Goal: Task Accomplishment & Management: Manage account settings

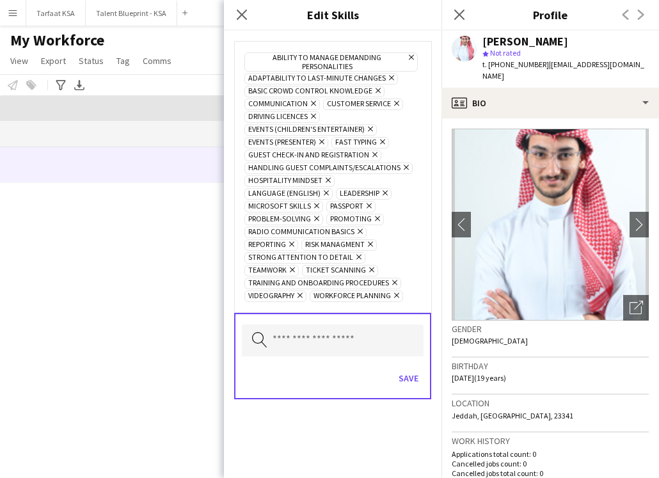
scroll to position [388, 0]
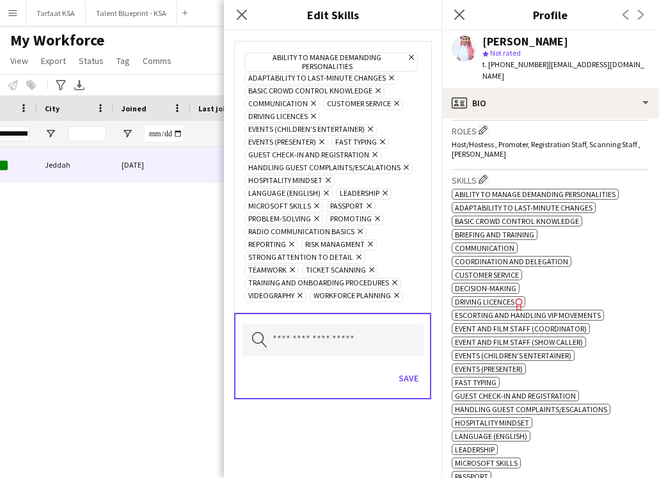
click at [358, 232] on icon at bounding box center [360, 231] width 5 height 5
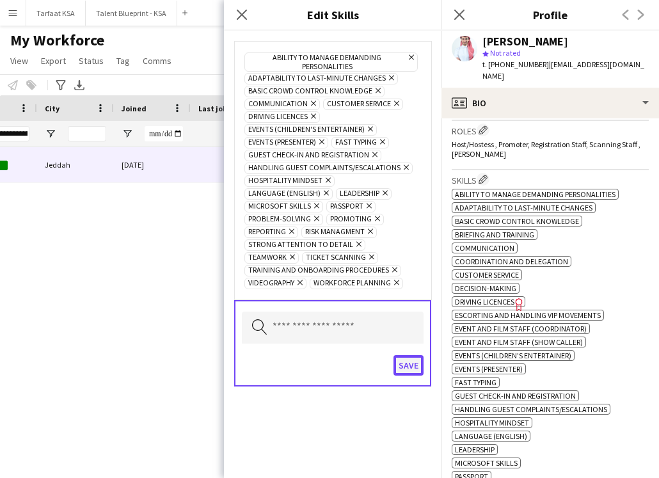
click at [407, 363] on button "Save" at bounding box center [409, 365] width 30 height 20
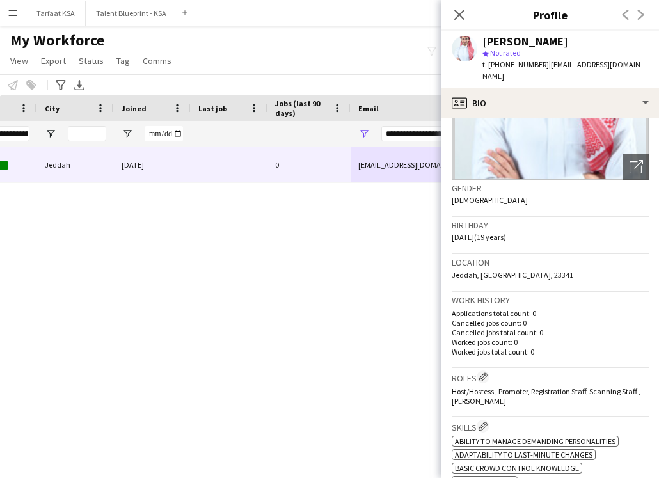
scroll to position [25, 0]
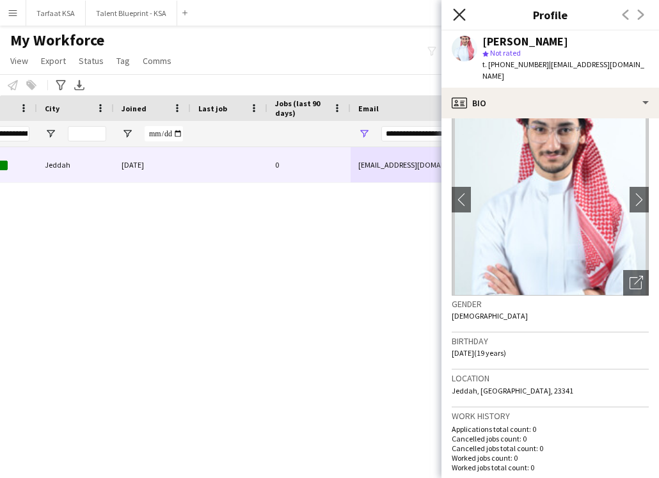
click at [458, 15] on icon at bounding box center [459, 14] width 12 height 12
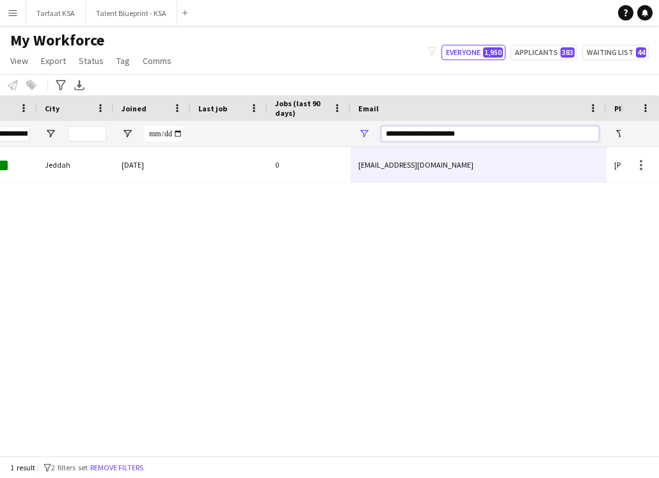
click at [485, 132] on input "**********" at bounding box center [490, 133] width 218 height 15
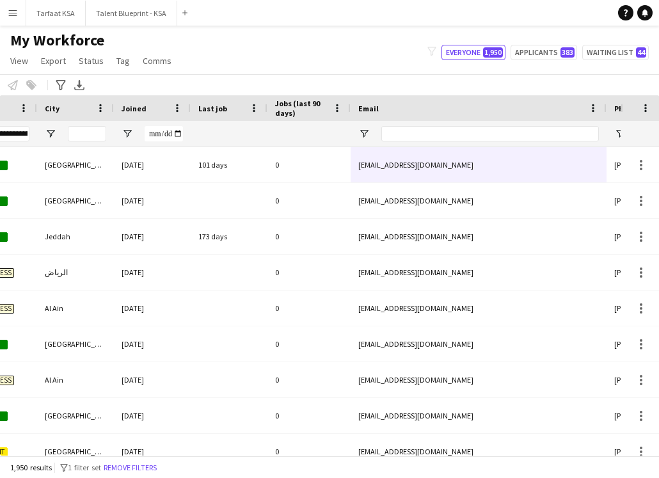
click at [115, 191] on div "[DATE]" at bounding box center [152, 200] width 77 height 35
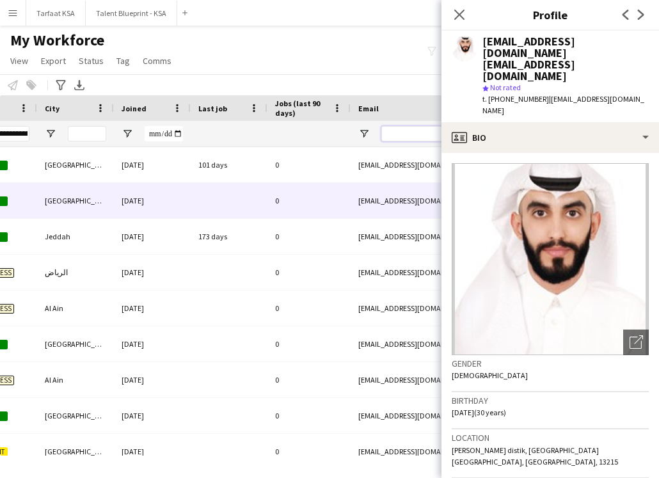
click at [419, 130] on input "Email Filter Input" at bounding box center [490, 133] width 218 height 15
paste input "**********"
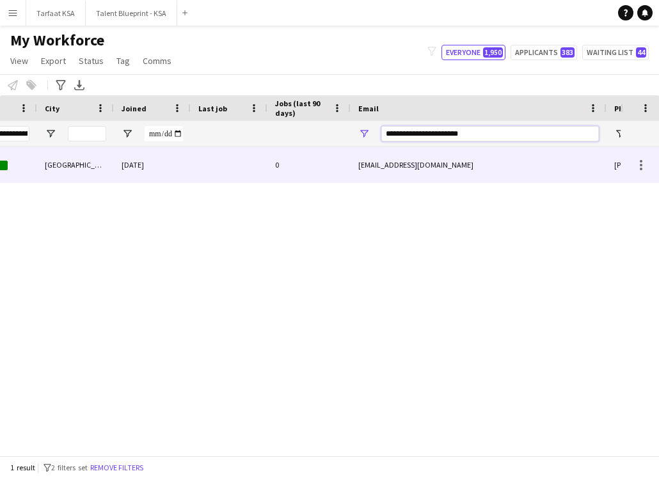
type input "**********"
click at [397, 162] on div "[EMAIL_ADDRESS][DOMAIN_NAME]" at bounding box center [479, 164] width 256 height 35
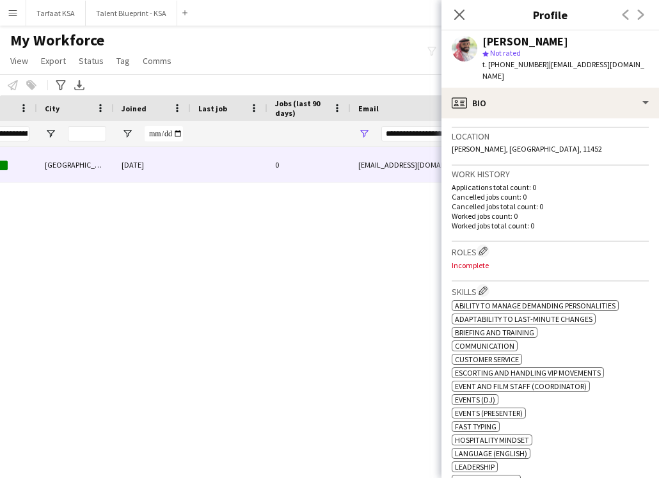
scroll to position [269, 0]
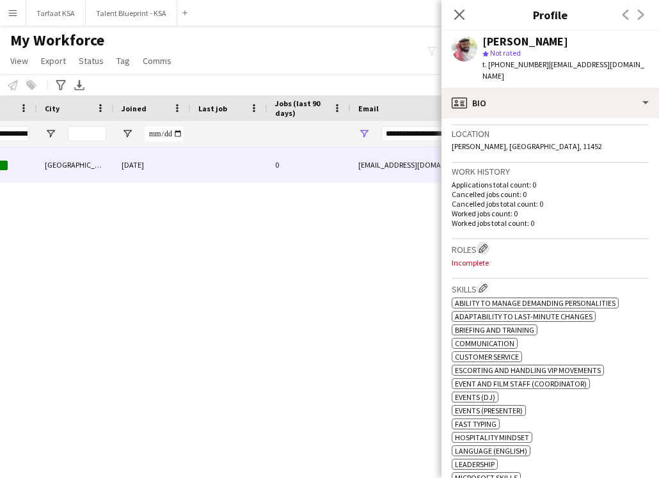
click at [487, 244] on app-icon "Edit crew company roles" at bounding box center [483, 248] width 9 height 9
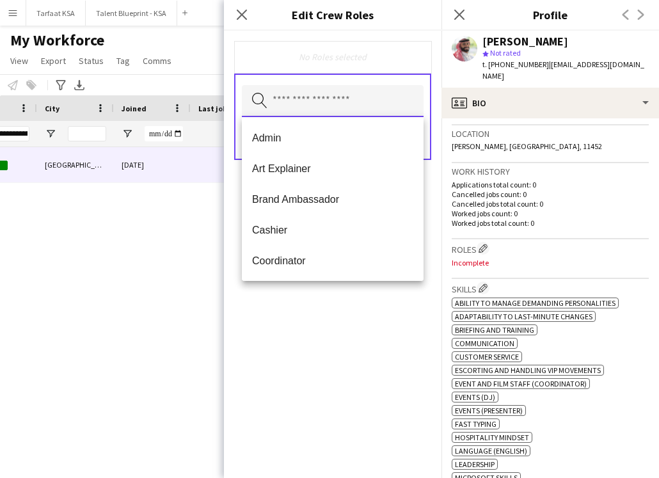
click at [359, 104] on input "text" at bounding box center [333, 101] width 182 height 32
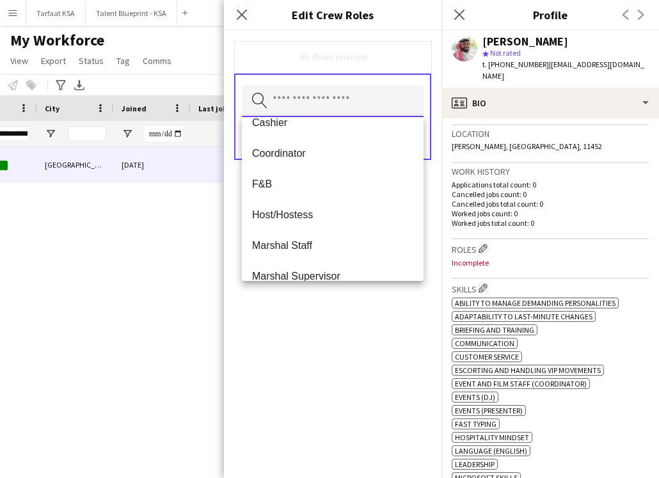
scroll to position [109, 0]
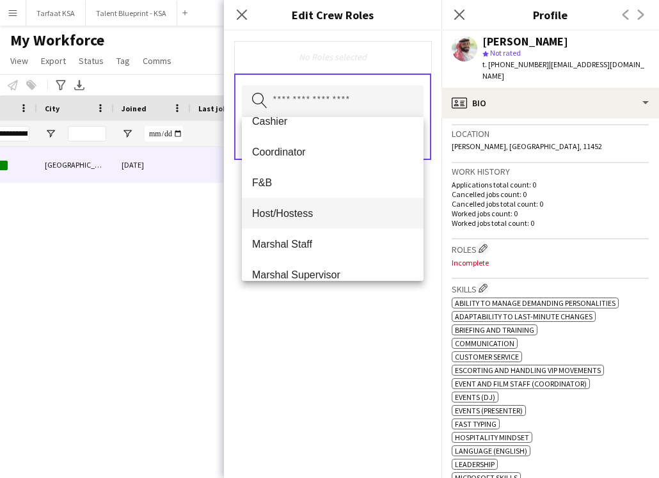
click at [331, 212] on span "Host/Hostess" at bounding box center [332, 213] width 161 height 12
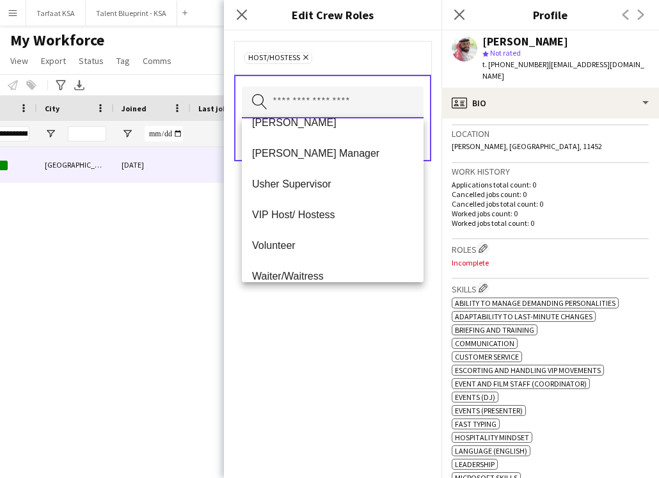
scroll to position [707, 0]
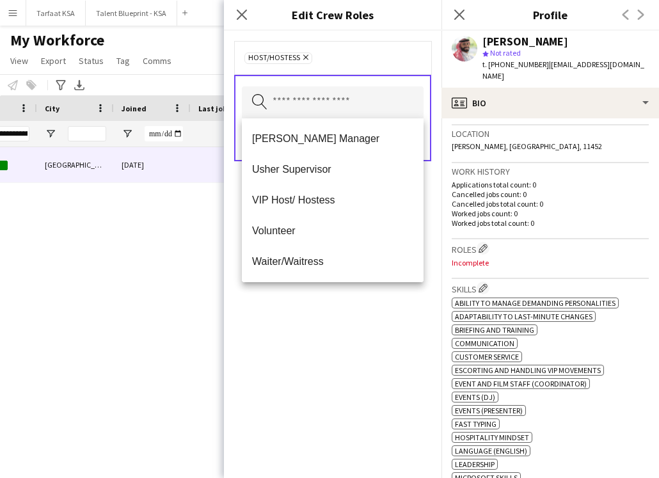
click at [330, 209] on mat-option "VIP Host/ Hostess" at bounding box center [333, 200] width 182 height 31
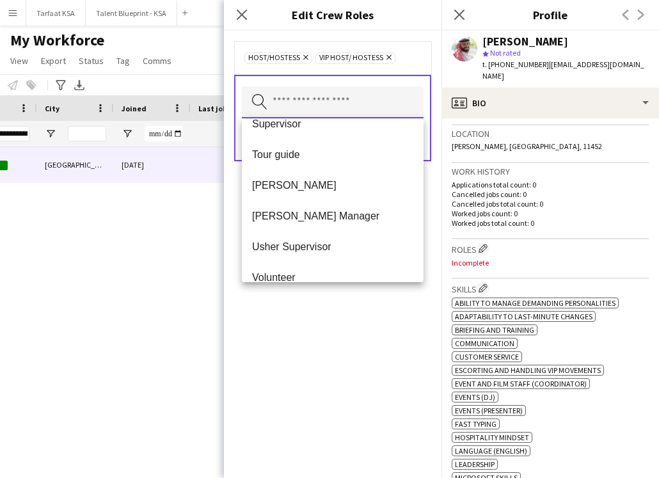
scroll to position [676, 0]
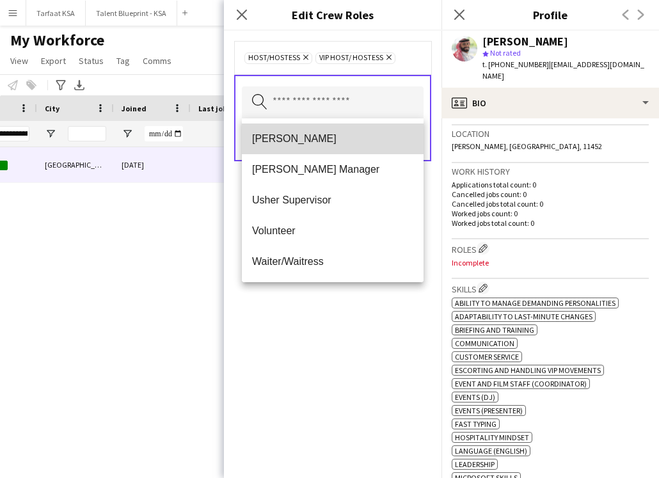
click at [355, 135] on span "[PERSON_NAME]" at bounding box center [332, 138] width 161 height 12
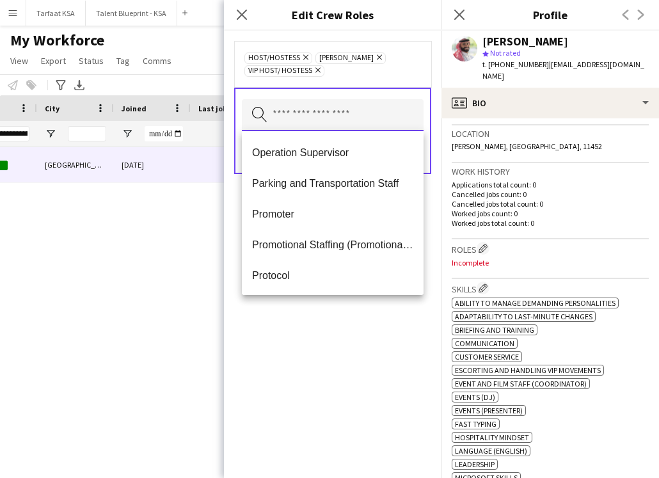
scroll to position [308, 0]
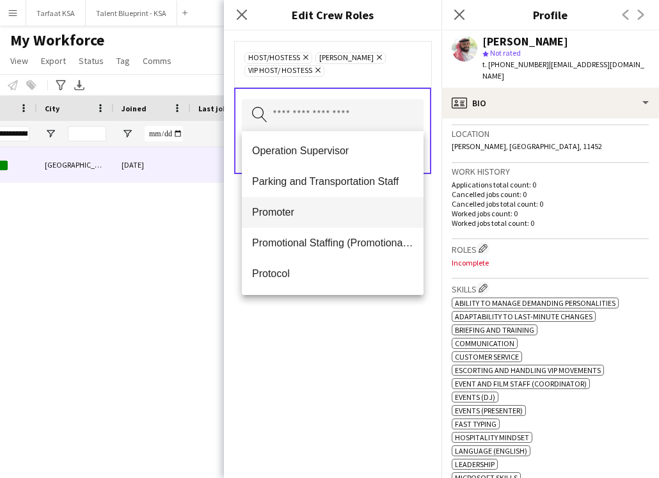
click at [351, 216] on span "Promoter" at bounding box center [332, 212] width 161 height 12
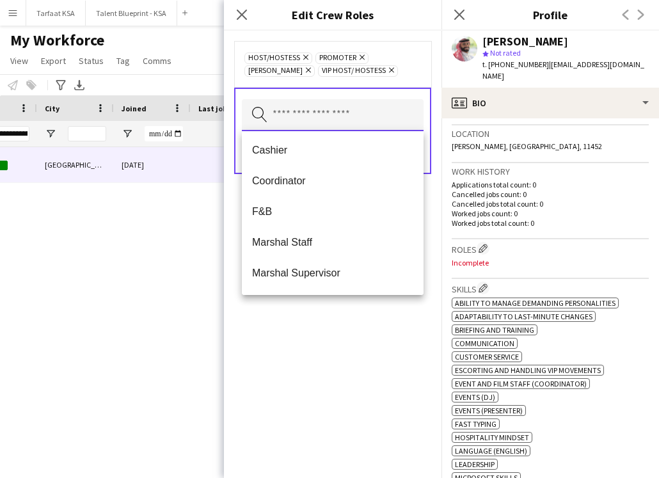
scroll to position [0, 0]
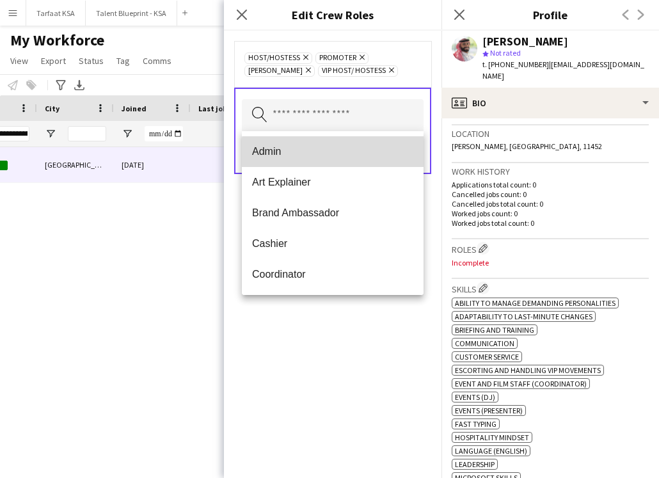
click at [344, 154] on span "Admin" at bounding box center [332, 151] width 161 height 12
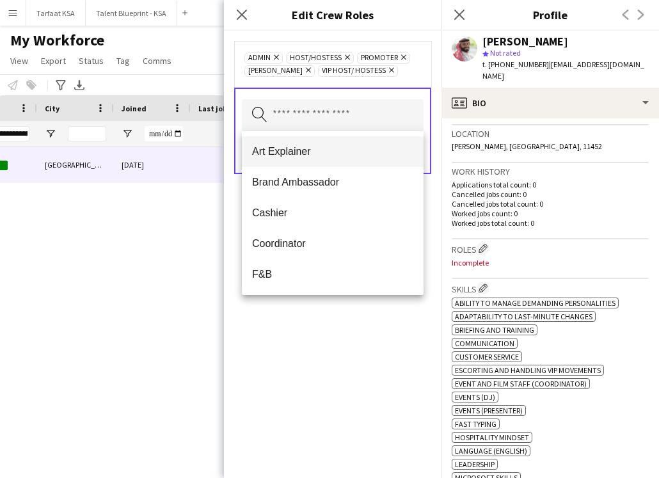
click at [381, 160] on mat-option "Art Explainer" at bounding box center [333, 151] width 182 height 31
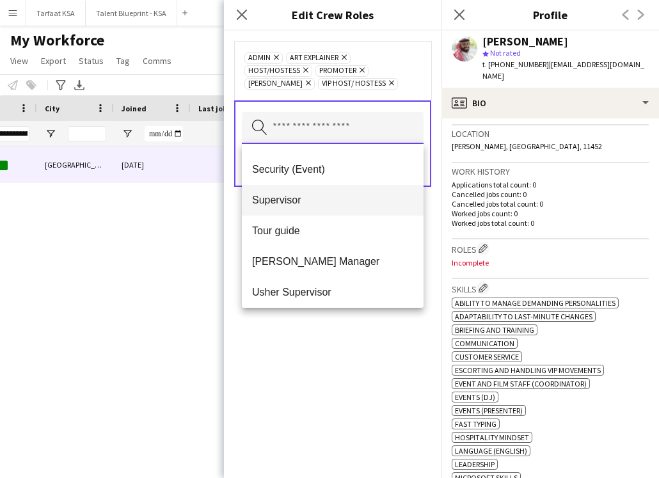
scroll to position [485, 0]
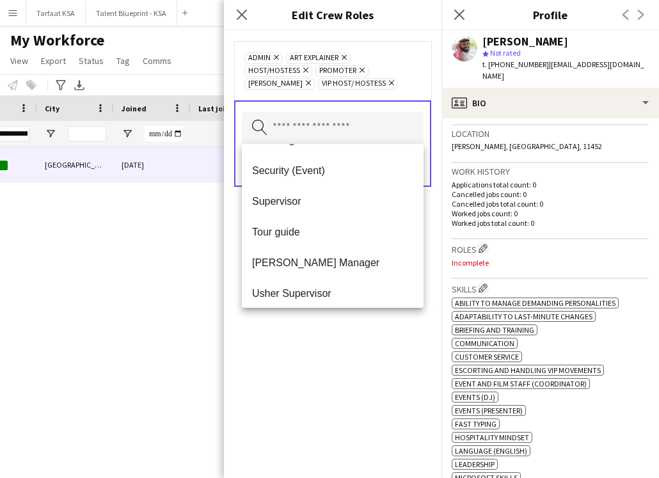
click at [349, 328] on div "Admin Remove Art Explainer Remove Host/Hostess Remove Promoter Remove [PERSON_N…" at bounding box center [333, 254] width 218 height 447
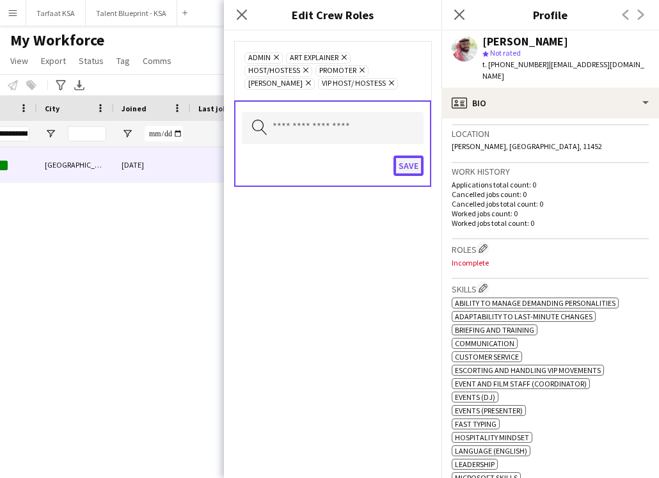
click at [404, 167] on button "Save" at bounding box center [409, 166] width 30 height 20
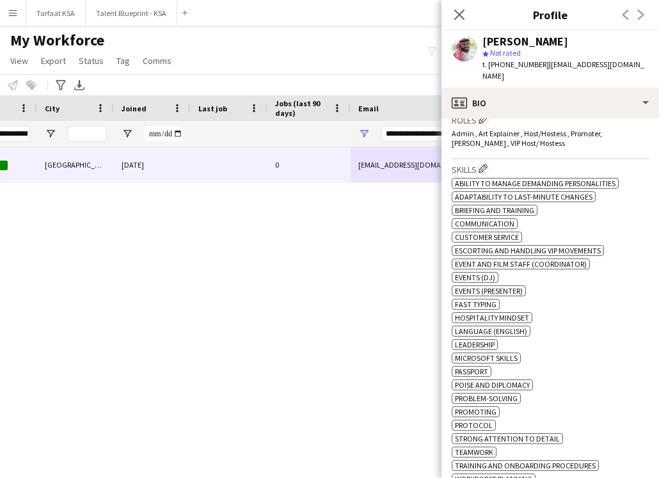
scroll to position [404, 0]
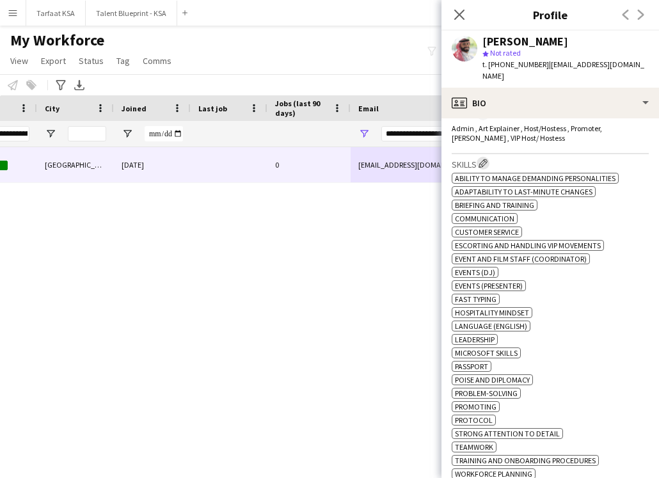
click at [488, 159] on app-icon "Edit crew company skills" at bounding box center [483, 163] width 9 height 9
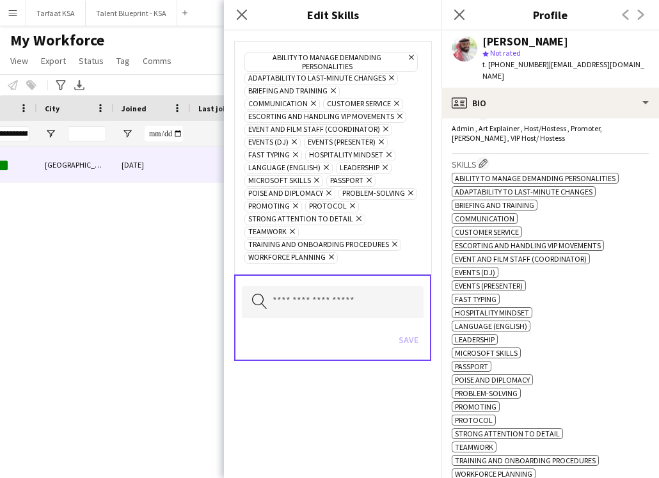
click at [292, 142] on icon at bounding box center [294, 142] width 5 height 5
click at [381, 168] on icon "Remove" at bounding box center [384, 167] width 8 height 8
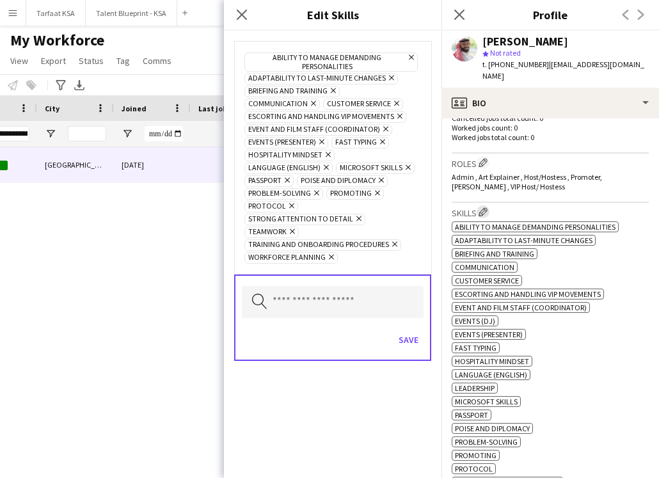
scroll to position [348, 0]
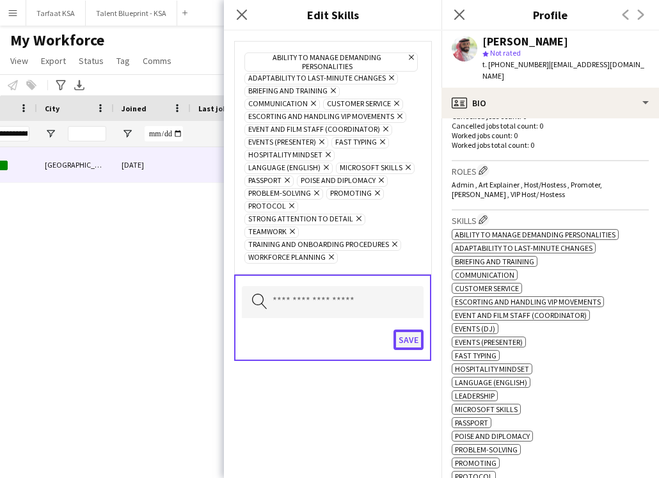
click at [412, 330] on button "Save" at bounding box center [409, 340] width 30 height 20
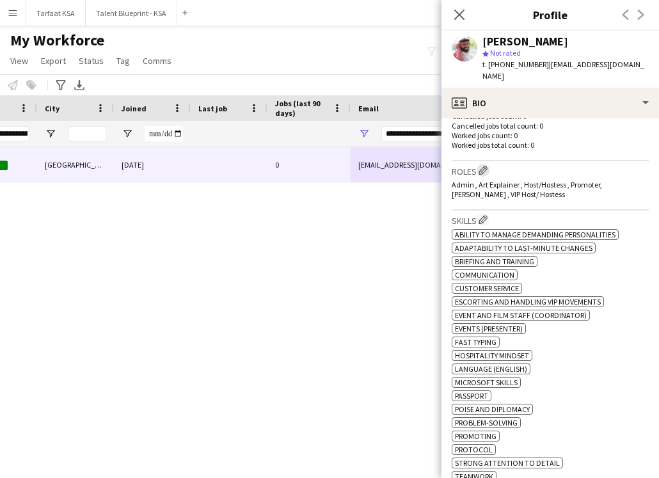
click at [484, 166] on app-icon "Edit crew company roles" at bounding box center [483, 170] width 9 height 9
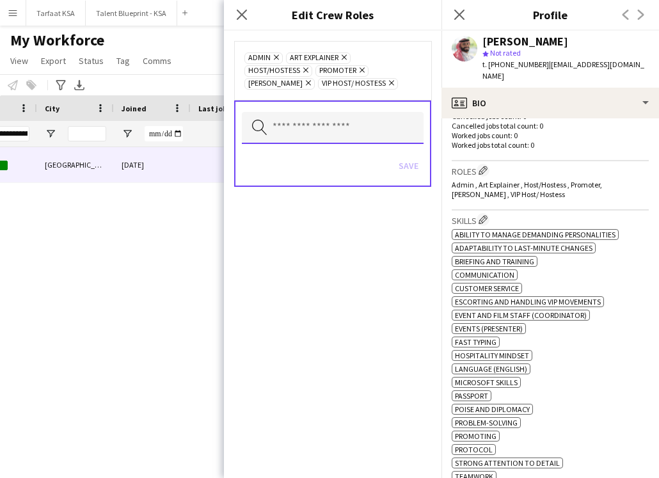
click at [355, 119] on input "text" at bounding box center [333, 128] width 182 height 32
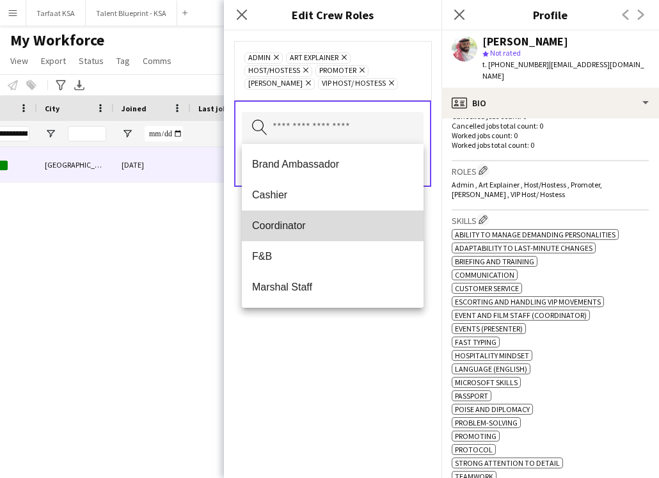
click at [319, 230] on span "Coordinator" at bounding box center [332, 226] width 161 height 12
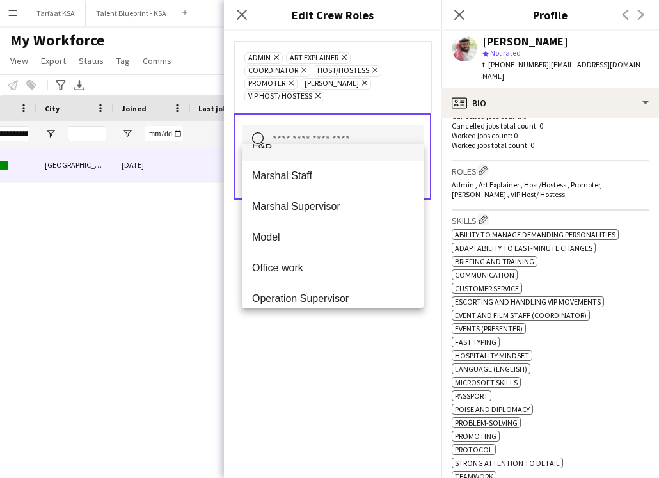
scroll to position [82, 0]
click at [331, 338] on div "Admin Remove Art Explainer Remove Coordinator Remove Host/Hostess Remove Promot…" at bounding box center [333, 254] width 218 height 447
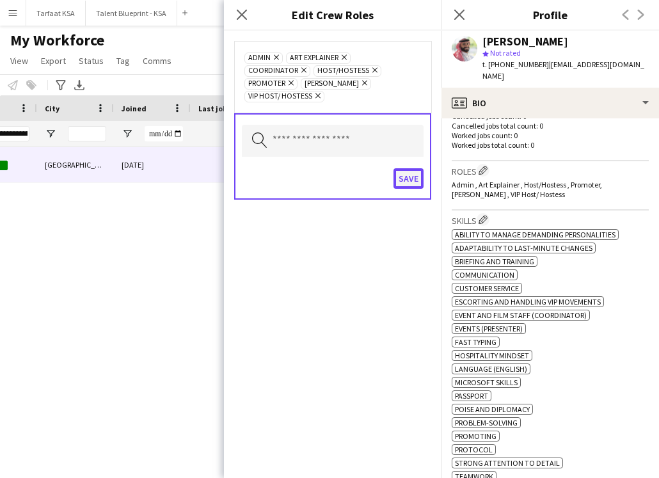
click at [415, 168] on button "Save" at bounding box center [409, 178] width 30 height 20
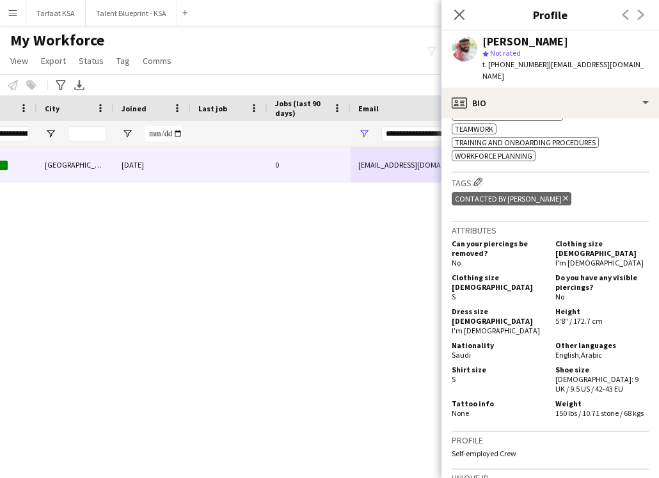
scroll to position [641, 0]
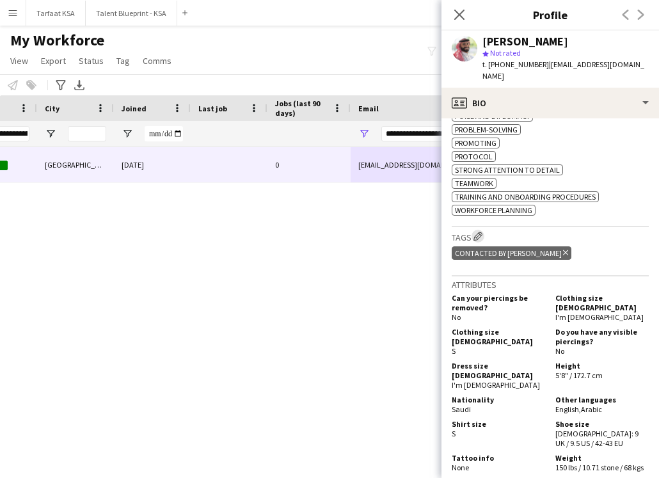
click at [478, 237] on app-icon "Edit crew company tags" at bounding box center [478, 236] width 9 height 9
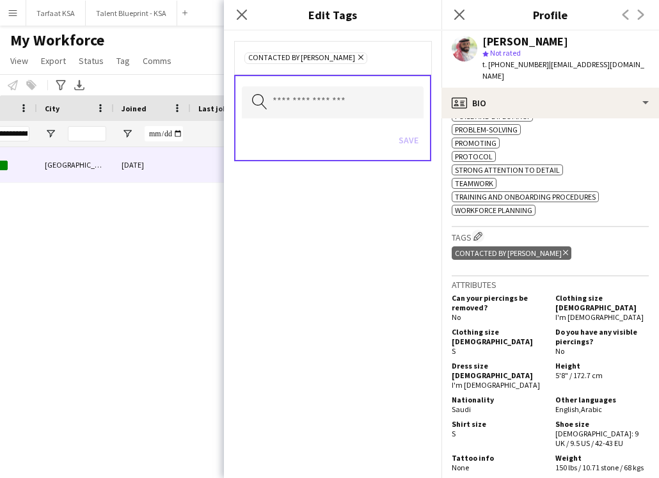
click at [355, 56] on icon "Remove" at bounding box center [359, 57] width 8 height 8
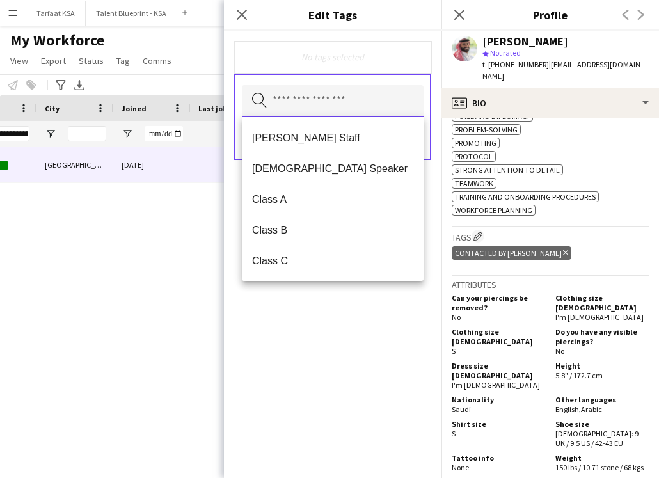
click at [346, 99] on input "text" at bounding box center [333, 101] width 182 height 32
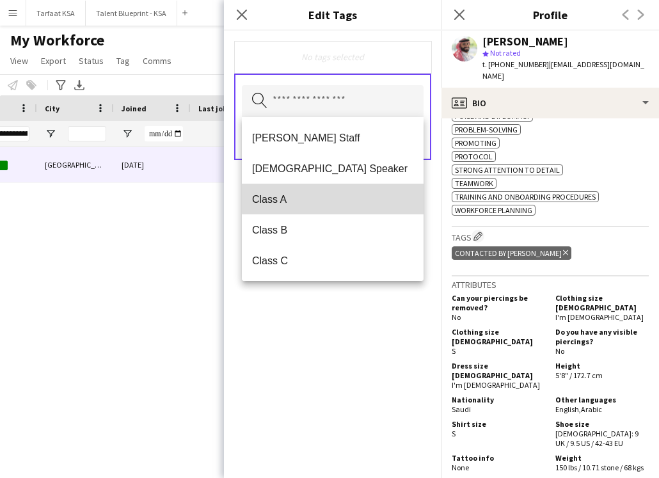
click at [352, 189] on mat-option "Class A" at bounding box center [333, 199] width 182 height 31
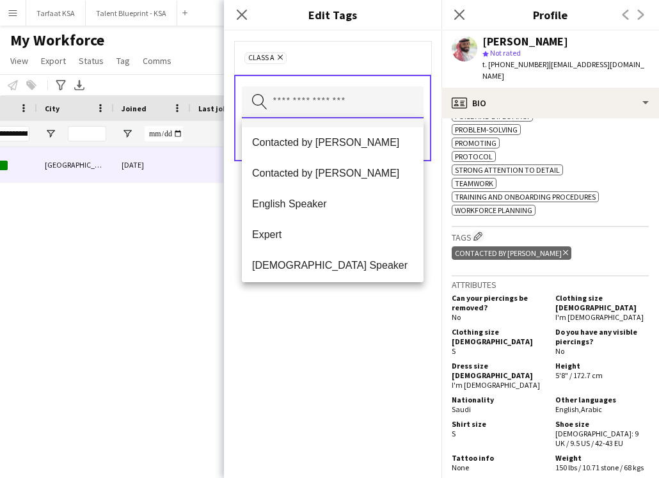
scroll to position [186, 0]
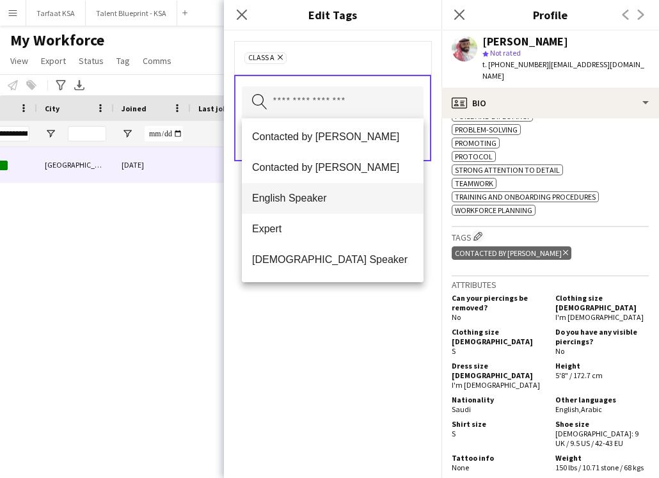
click at [345, 202] on span "English Speaker" at bounding box center [332, 198] width 161 height 12
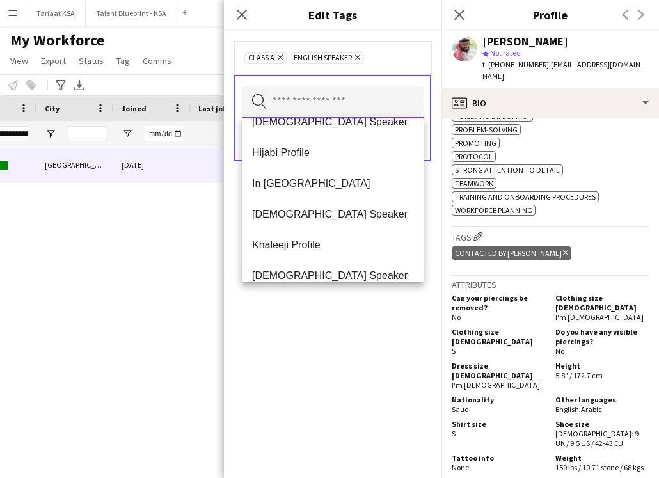
scroll to position [344, 0]
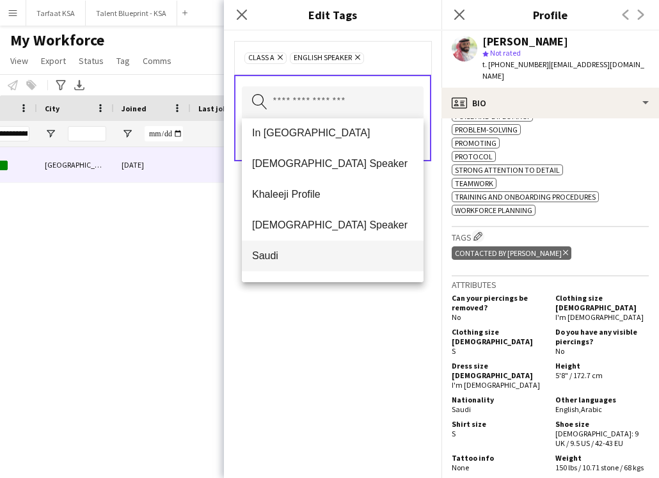
click at [324, 248] on mat-option "Saudi" at bounding box center [333, 256] width 182 height 31
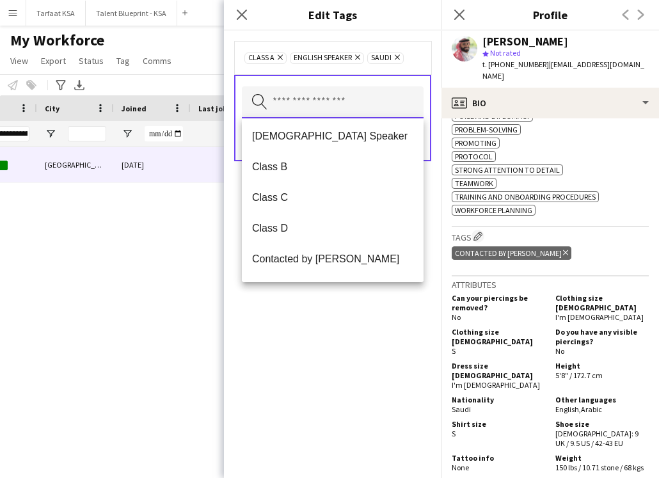
scroll to position [0, 0]
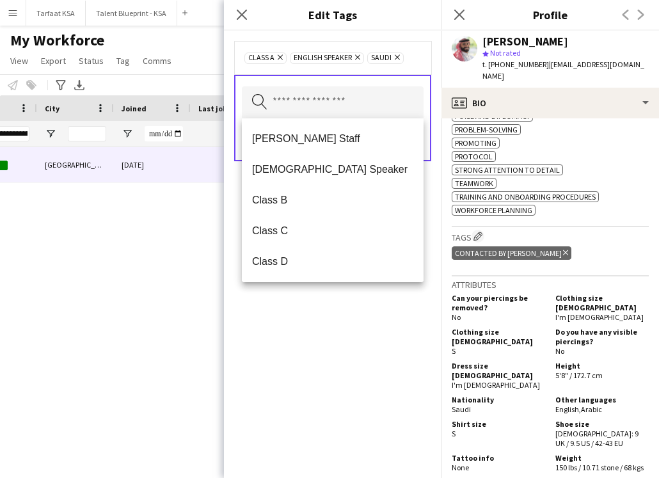
click at [328, 353] on div "Class A Remove English Speaker Remove Saudi Remove Search by tag name Save" at bounding box center [333, 254] width 218 height 447
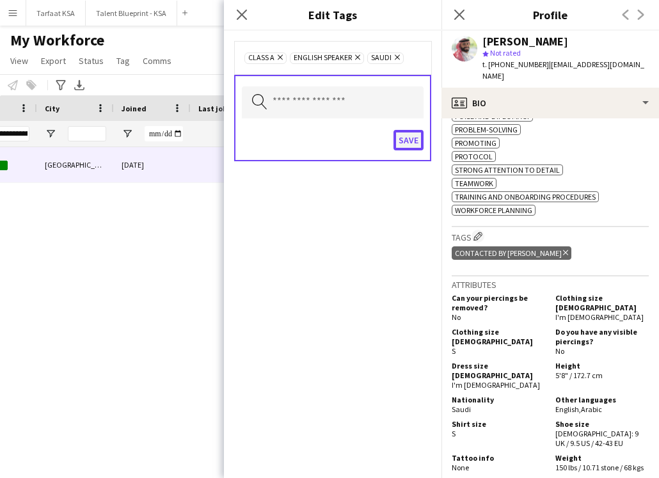
click at [411, 142] on button "Save" at bounding box center [409, 140] width 30 height 20
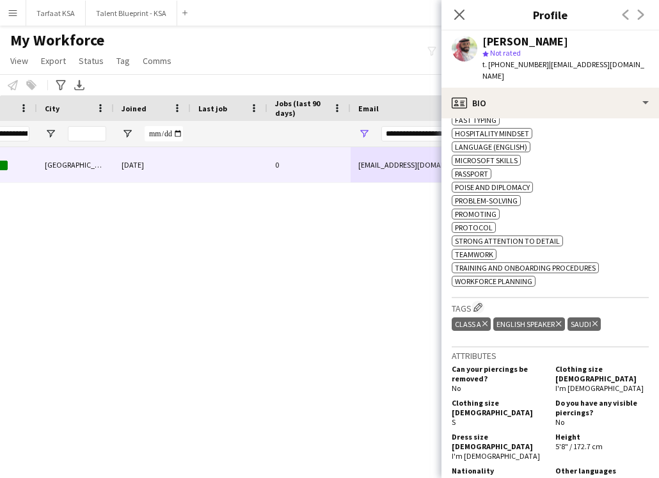
scroll to position [936, 0]
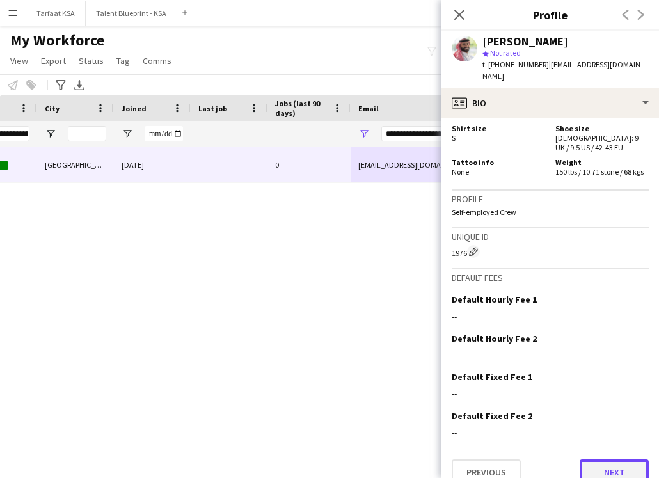
click at [595, 460] on button "Next" at bounding box center [614, 473] width 69 height 26
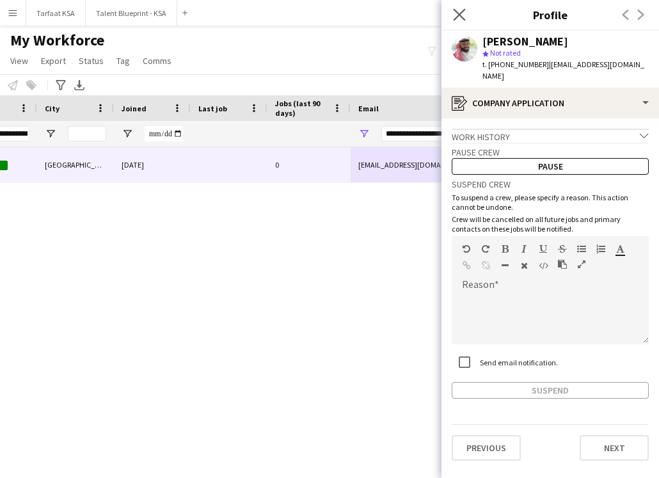
click at [460, 21] on app-icon "Close pop-in" at bounding box center [460, 15] width 19 height 19
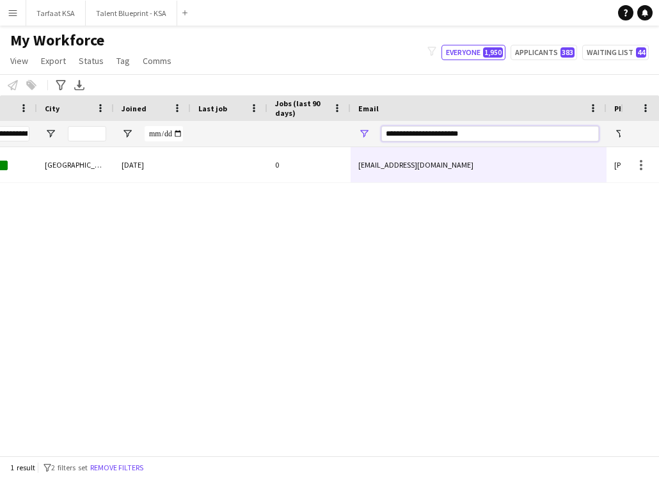
click at [520, 130] on input "**********" at bounding box center [490, 133] width 218 height 15
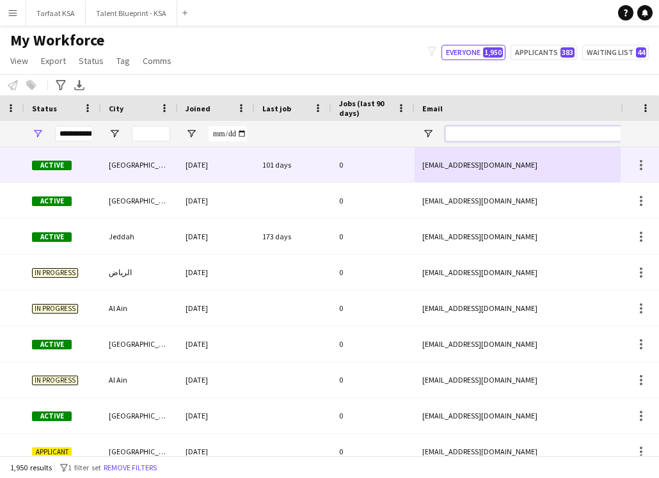
scroll to position [0, 0]
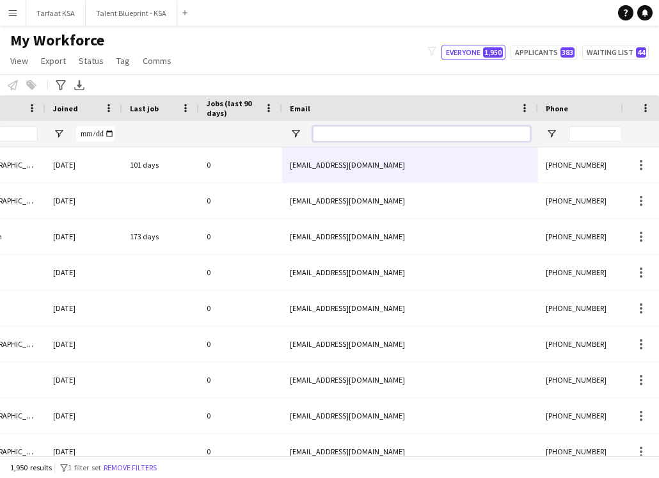
click at [454, 128] on input "Email Filter Input" at bounding box center [422, 133] width 218 height 15
click at [117, 87] on div "Notify workforce Add to tag Select at least one crew to tag him or her. Advance…" at bounding box center [329, 84] width 659 height 21
click at [410, 139] on input "Email Filter Input" at bounding box center [422, 133] width 218 height 15
paste input "**********"
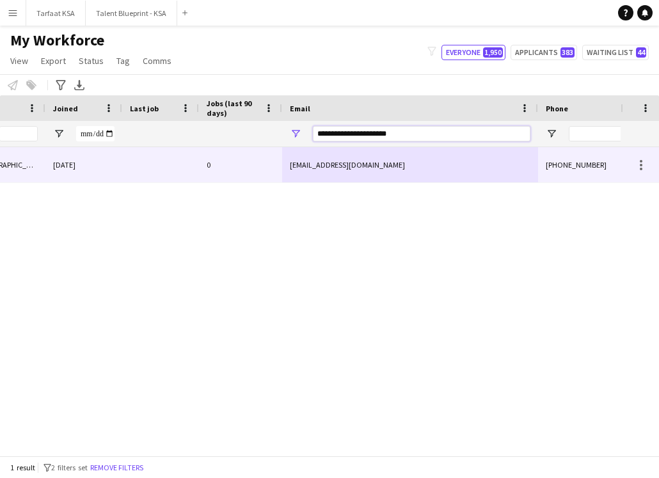
type input "**********"
click at [404, 170] on div "[EMAIL_ADDRESS][DOMAIN_NAME]" at bounding box center [410, 164] width 256 height 35
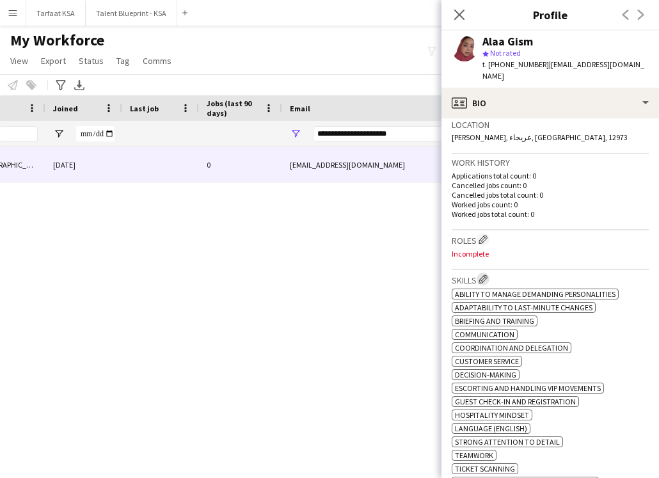
click at [486, 275] on app-icon "Edit crew company skills" at bounding box center [483, 279] width 9 height 9
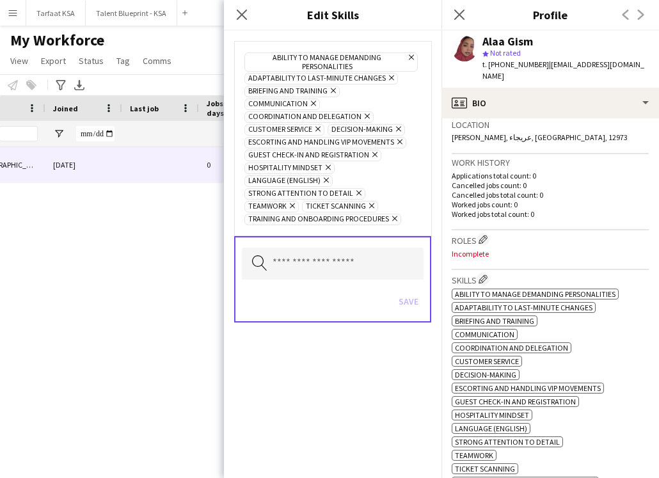
click at [324, 176] on icon "Remove" at bounding box center [325, 180] width 8 height 8
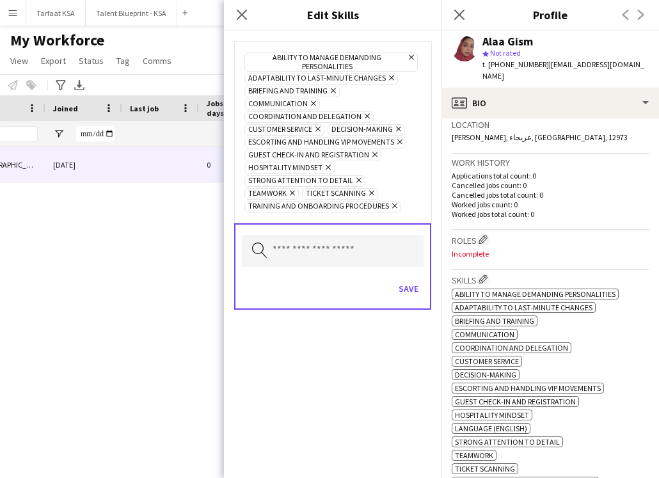
click at [356, 176] on icon "Remove" at bounding box center [357, 180] width 8 height 8
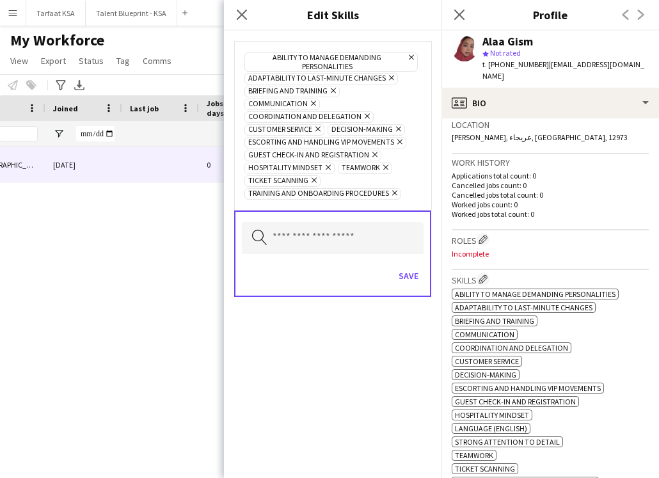
click at [389, 189] on icon "Remove" at bounding box center [393, 193] width 8 height 8
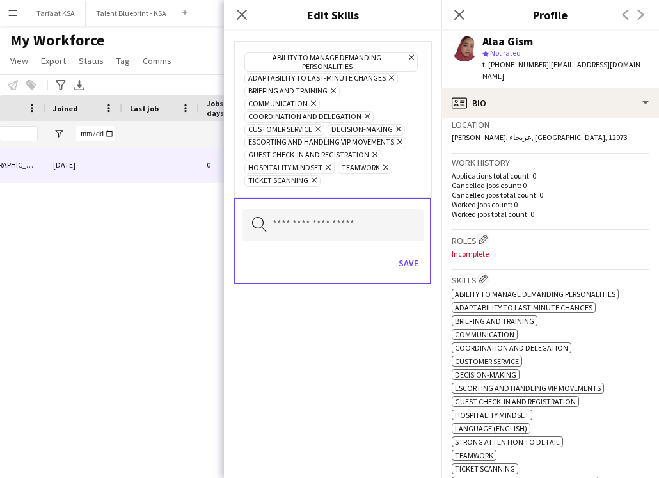
click at [332, 88] on icon "Remove" at bounding box center [332, 90] width 8 height 8
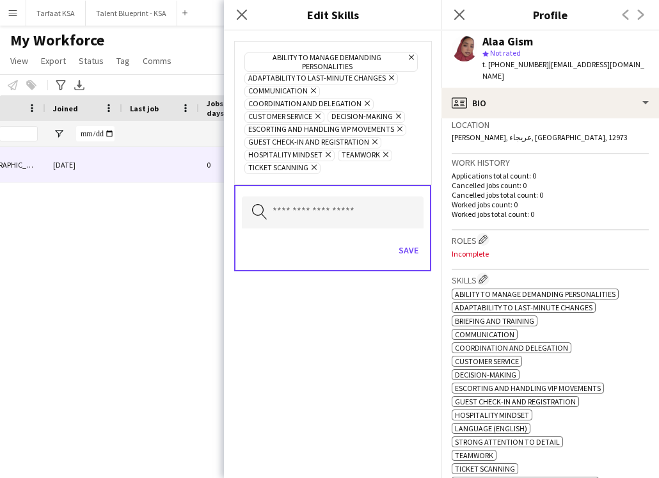
click at [362, 101] on icon "Remove" at bounding box center [366, 103] width 8 height 8
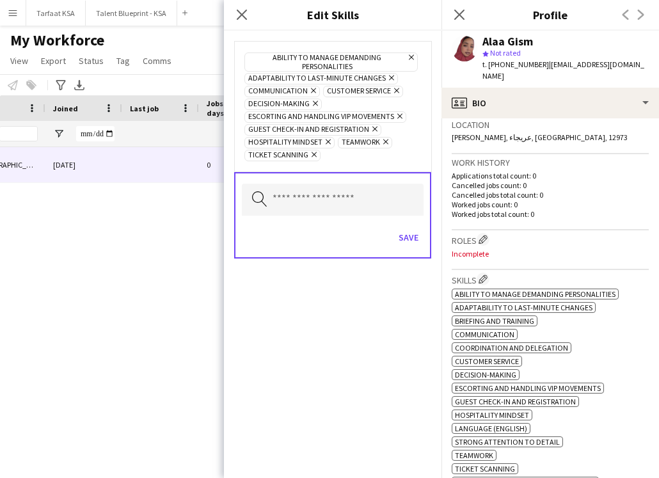
click at [315, 101] on icon at bounding box center [315, 103] width 5 height 5
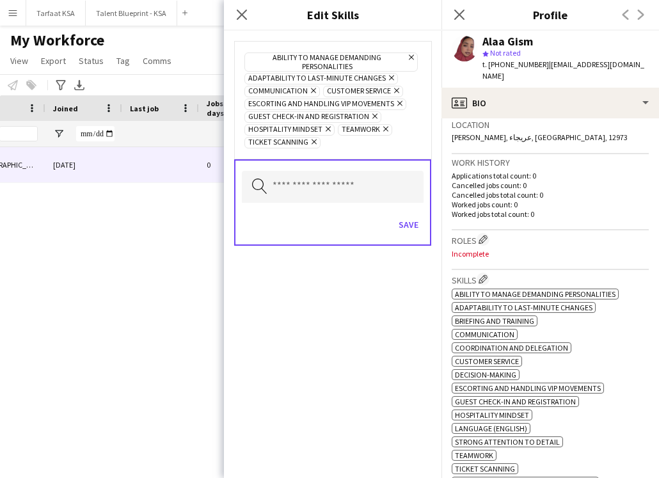
click at [397, 102] on icon at bounding box center [399, 103] width 5 height 5
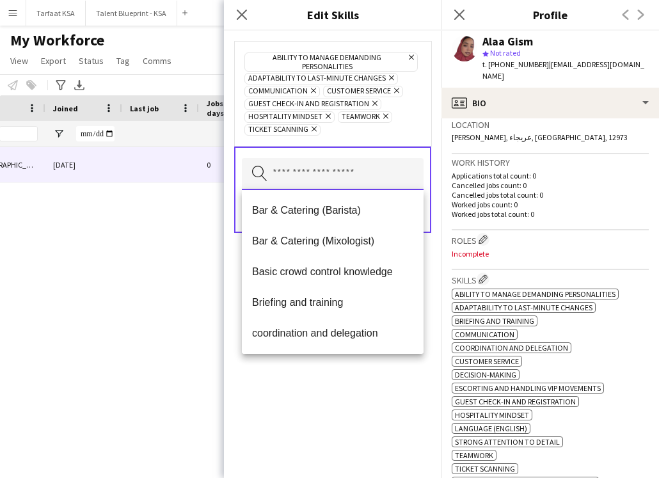
click at [337, 184] on input "text" at bounding box center [333, 174] width 182 height 32
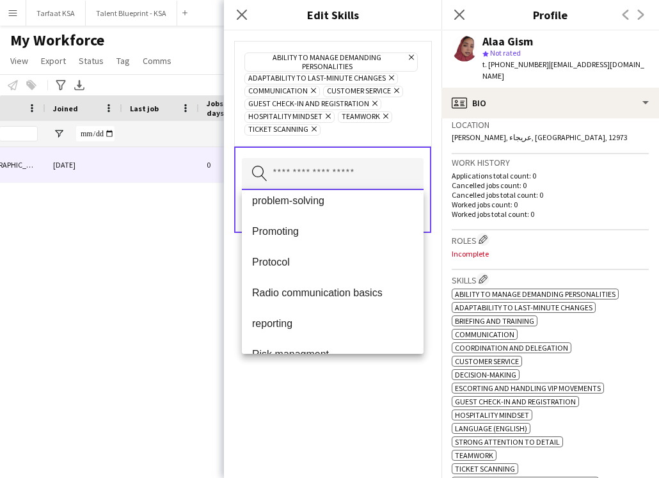
scroll to position [934, 0]
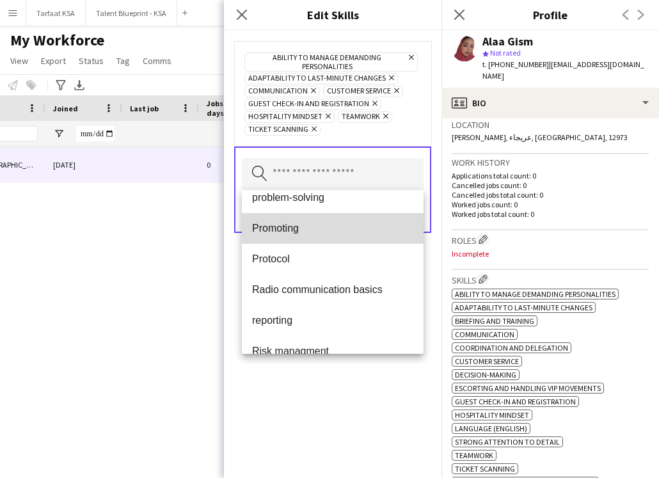
click at [364, 232] on span "Promoting" at bounding box center [332, 228] width 161 height 12
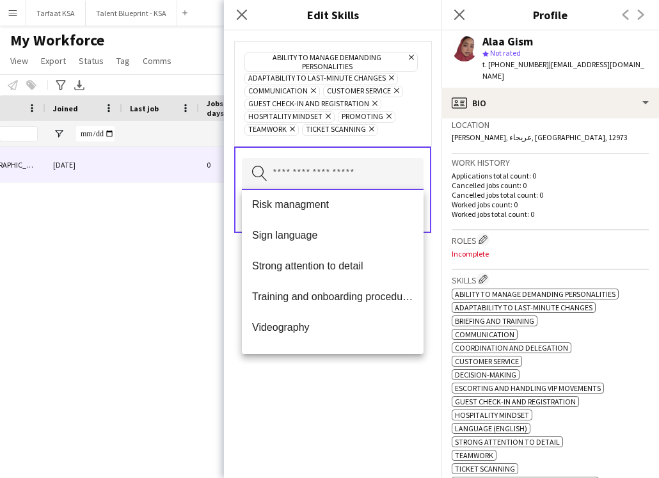
scroll to position [1075, 0]
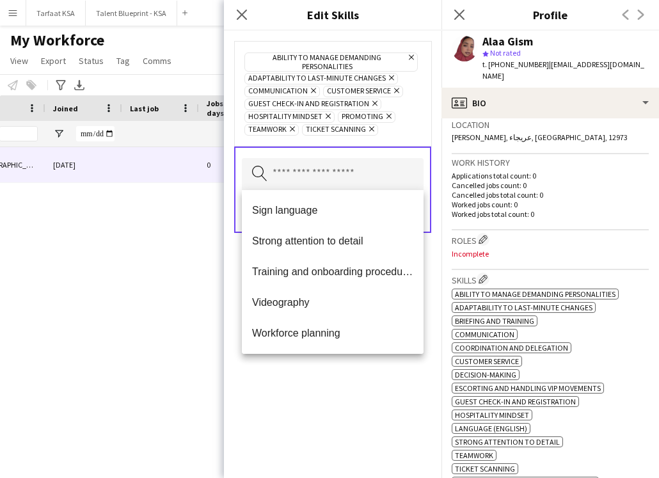
drag, startPoint x: 340, startPoint y: 393, endPoint x: 364, endPoint y: 337, distance: 60.8
click at [340, 393] on div "Ability to manage demanding personalities Remove Adaptability to last-minute ch…" at bounding box center [333, 254] width 218 height 447
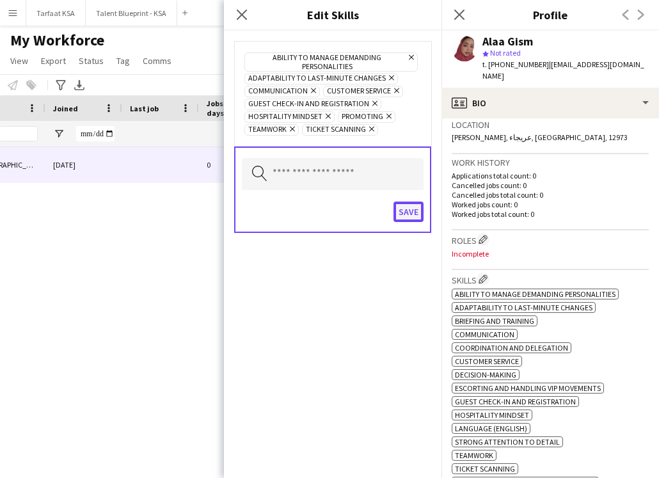
click at [408, 210] on button "Save" at bounding box center [409, 212] width 30 height 20
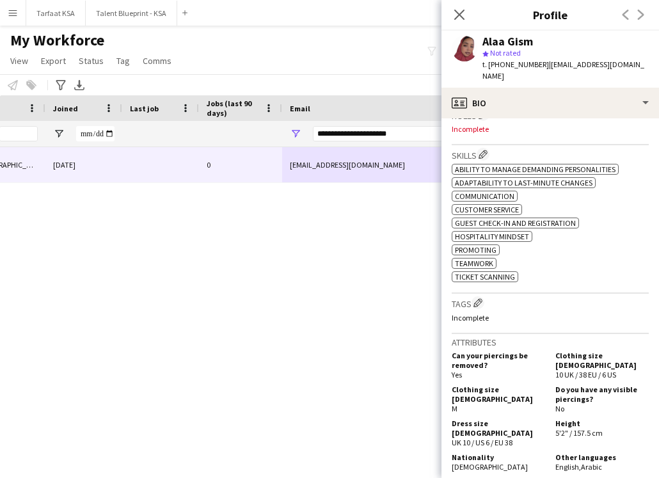
scroll to position [394, 0]
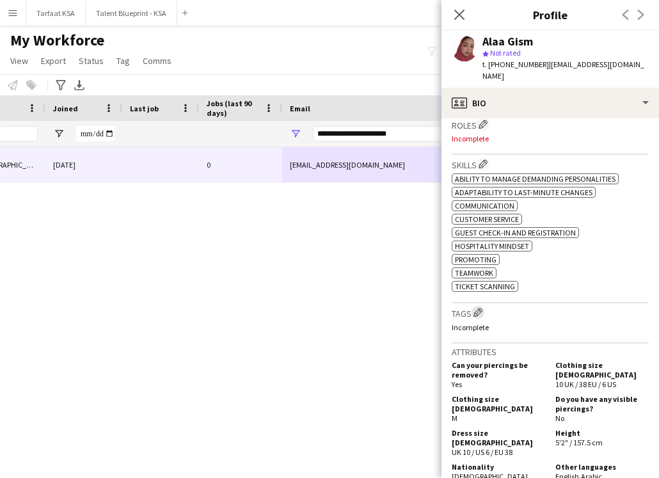
click at [481, 308] on app-icon "Edit crew company tags" at bounding box center [478, 312] width 9 height 9
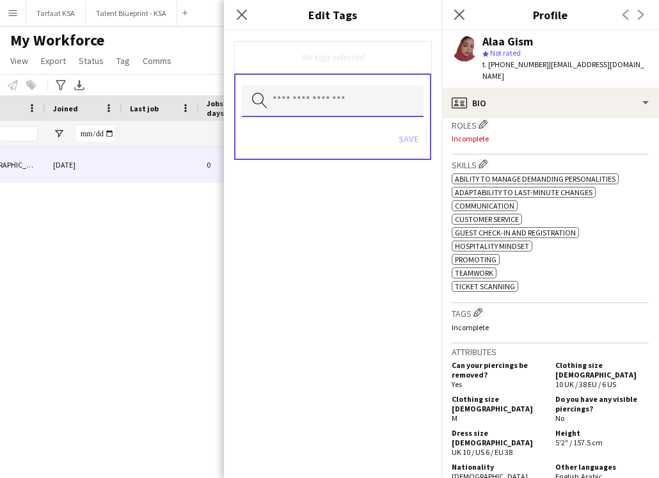
click at [372, 105] on input "text" at bounding box center [333, 101] width 182 height 32
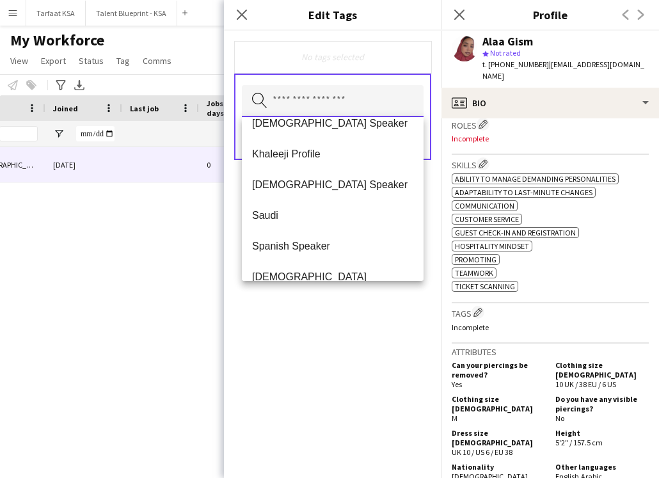
scroll to position [492, 0]
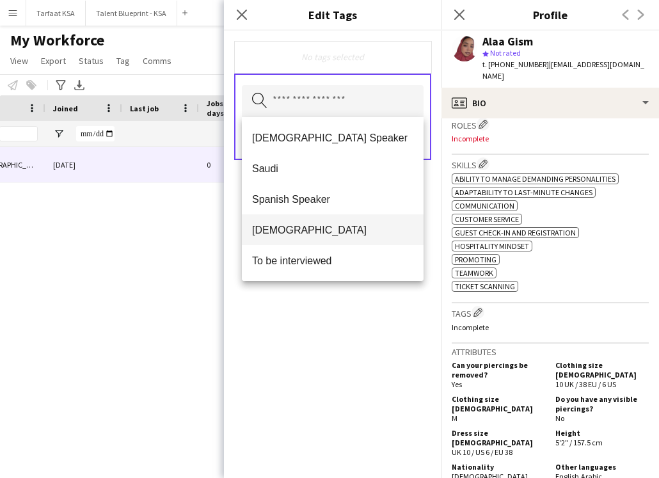
click at [332, 232] on span "[DEMOGRAPHIC_DATA]" at bounding box center [332, 230] width 161 height 12
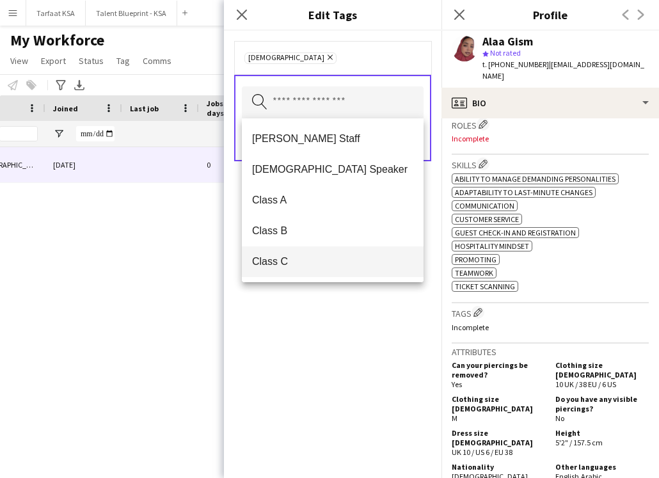
click at [331, 257] on span "Class C" at bounding box center [332, 261] width 161 height 12
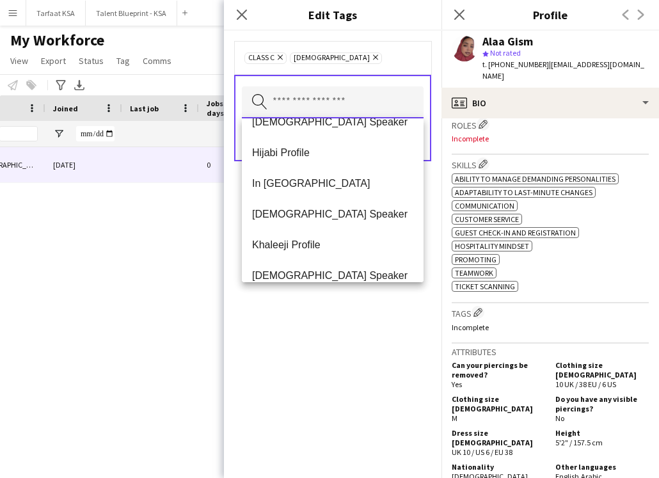
scroll to position [328, 0]
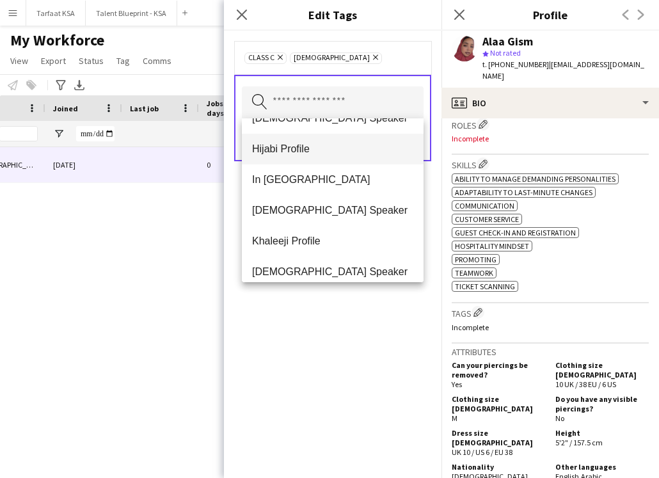
click at [344, 145] on span "Hijabi Profile" at bounding box center [332, 149] width 161 height 12
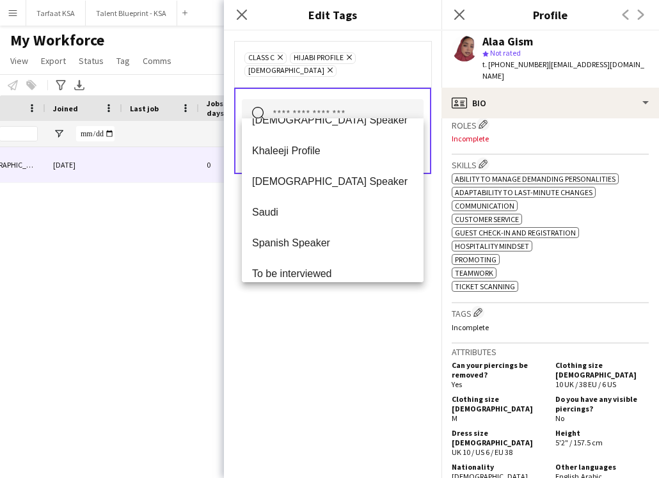
scroll to position [399, 0]
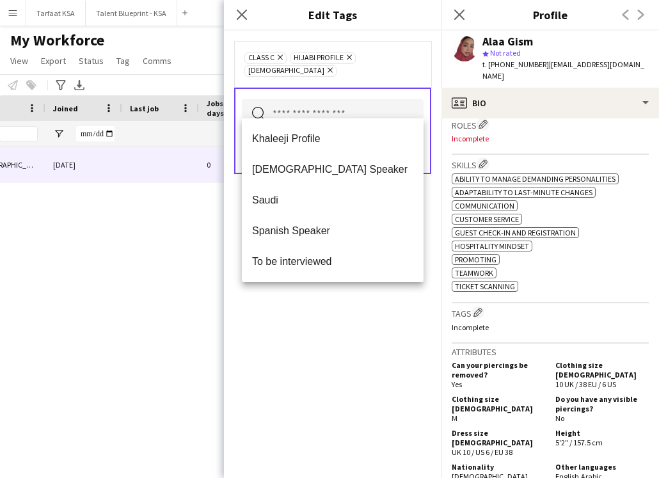
click at [312, 323] on div "Class C Remove Hijabi Profile Remove Sudanese Remove Search by tag name Save" at bounding box center [333, 254] width 218 height 447
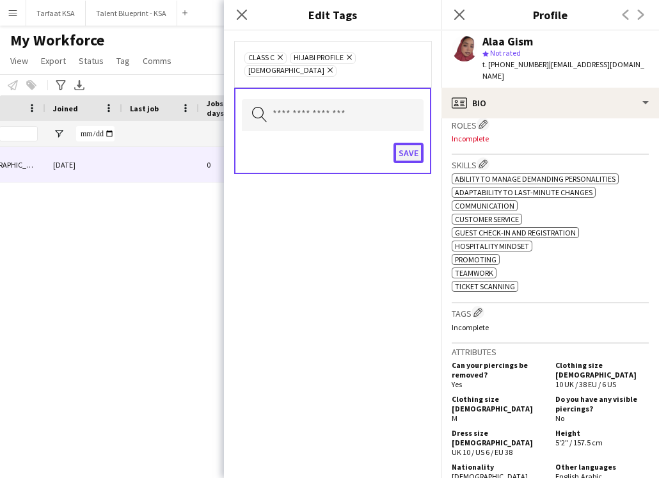
click at [410, 143] on button "Save" at bounding box center [409, 153] width 30 height 20
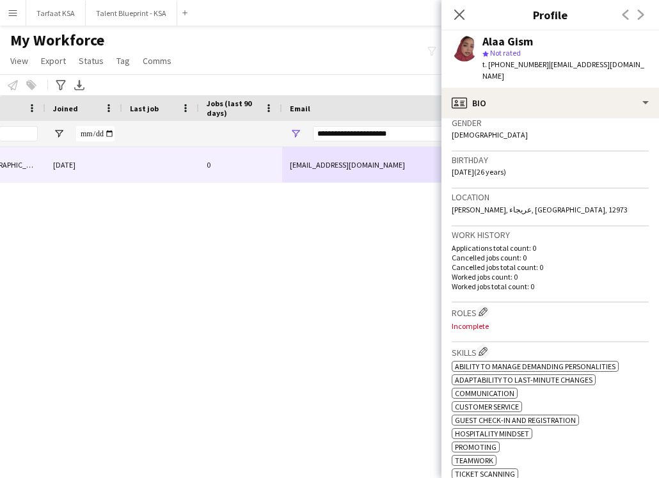
scroll to position [191, 0]
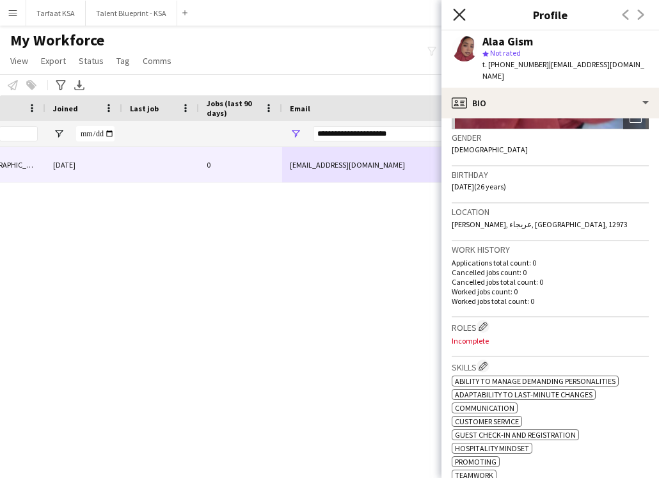
click at [465, 18] on icon "Close pop-in" at bounding box center [459, 14] width 12 height 12
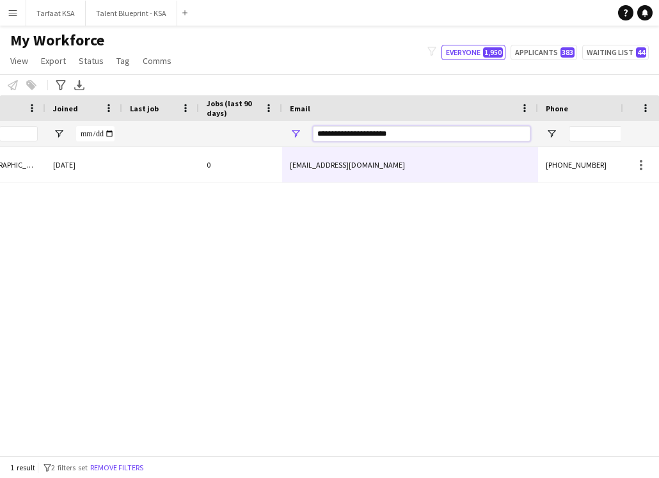
click at [408, 131] on input "**********" at bounding box center [422, 133] width 218 height 15
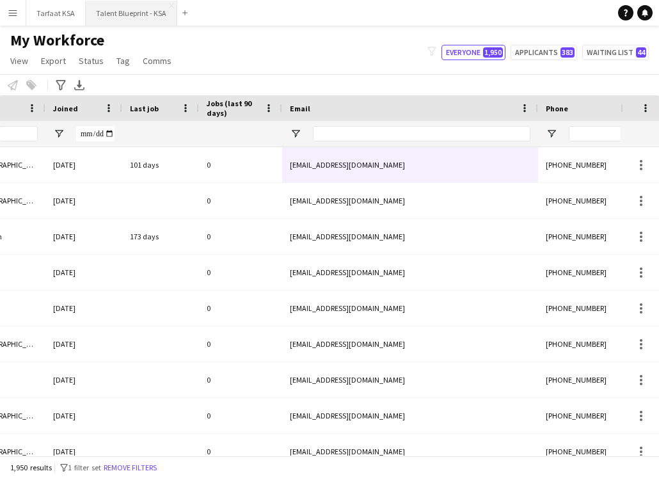
click at [97, 21] on button "Talent Blueprint - KSA Close" at bounding box center [132, 13] width 92 height 25
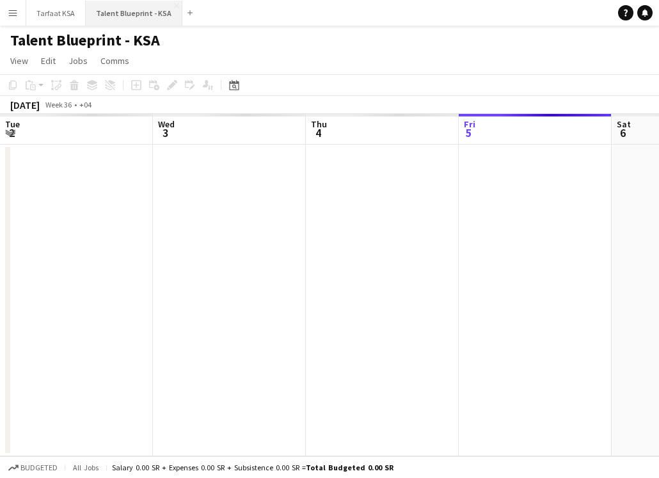
scroll to position [0, 306]
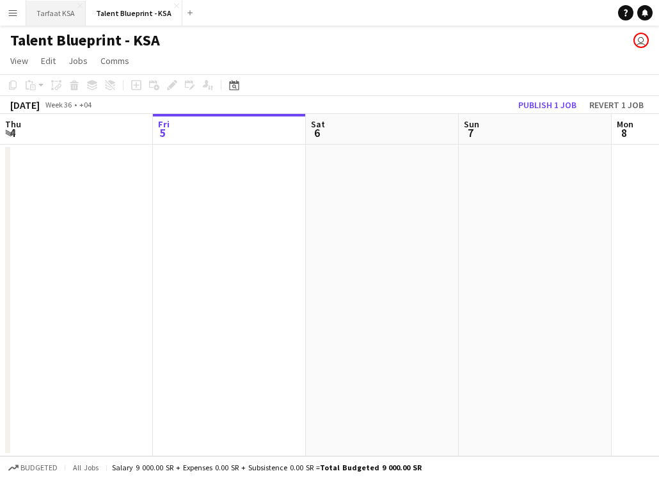
click at [61, 10] on button "Tarfaat KSA Close" at bounding box center [56, 13] width 60 height 25
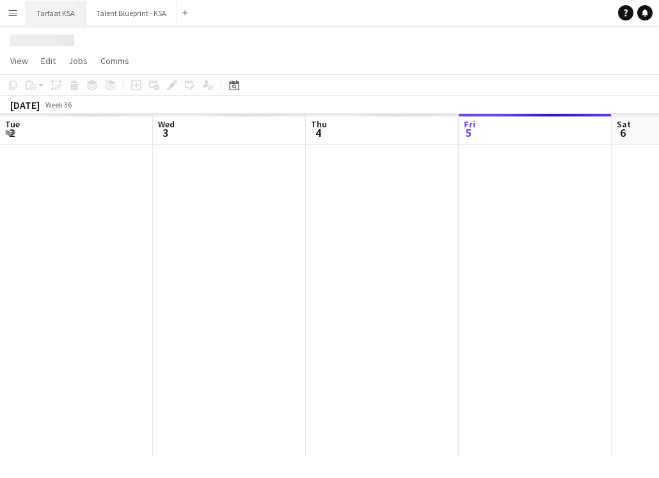
scroll to position [0, 306]
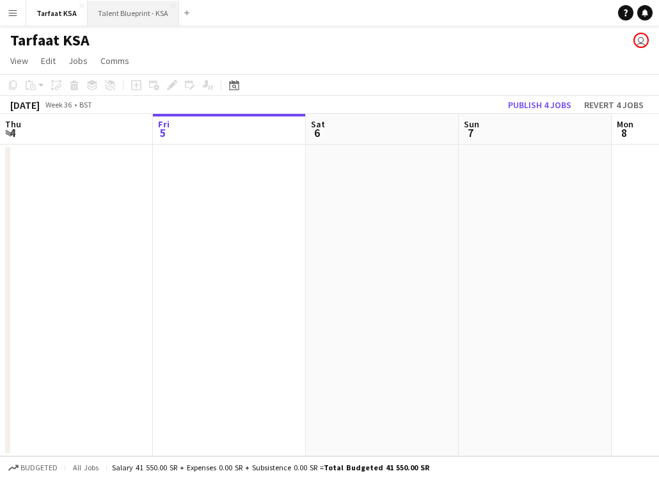
click at [121, 16] on button "Talent Blueprint - KSA Close" at bounding box center [134, 13] width 92 height 25
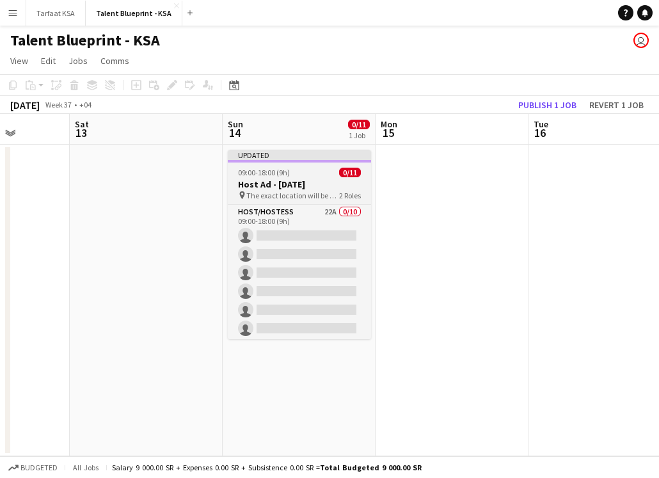
click at [312, 156] on div "Updated" at bounding box center [299, 155] width 143 height 10
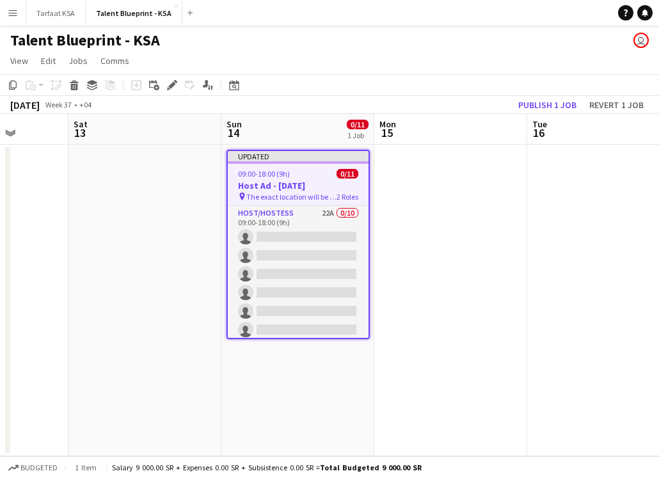
scroll to position [0, 387]
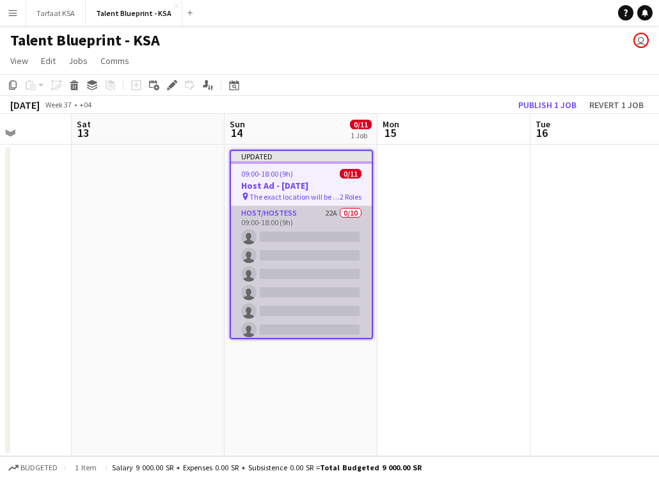
click at [289, 215] on app-card-role "Host/Hostess 22A 0/10 09:00-18:00 (9h) single-neutral-actions single-neutral-ac…" at bounding box center [301, 311] width 141 height 211
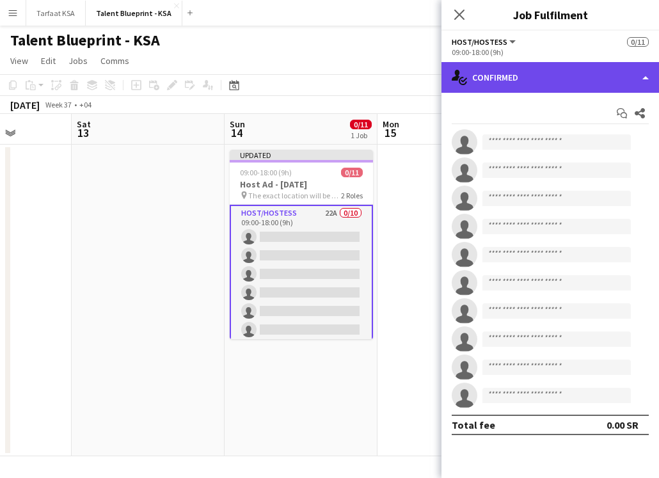
click at [525, 71] on div "single-neutral-actions-check-2 Confirmed" at bounding box center [551, 77] width 218 height 31
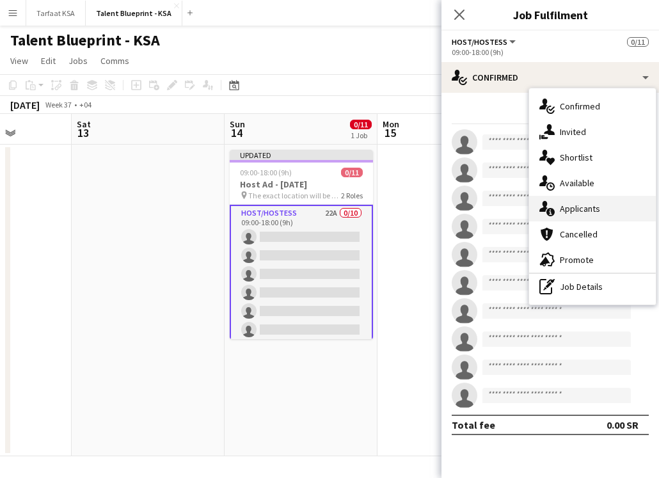
click at [593, 214] on span "Applicants" at bounding box center [580, 209] width 40 height 12
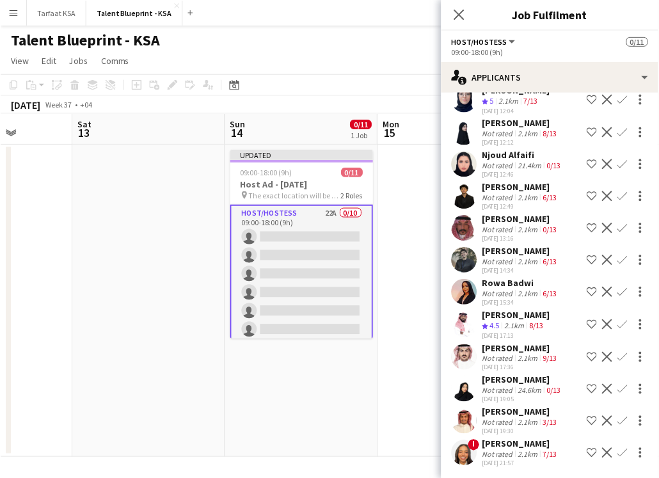
scroll to position [393, 0]
